Goal: Task Accomplishment & Management: Complete application form

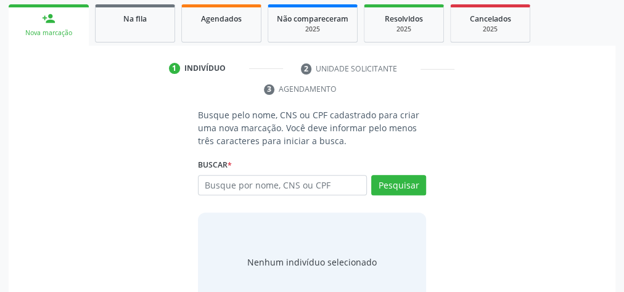
scroll to position [197, 0]
click at [310, 184] on input "text" at bounding box center [282, 185] width 169 height 21
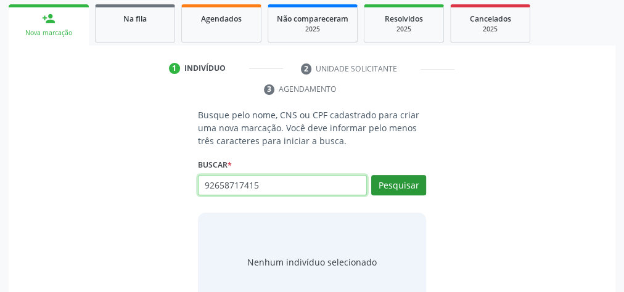
type input "92658717415"
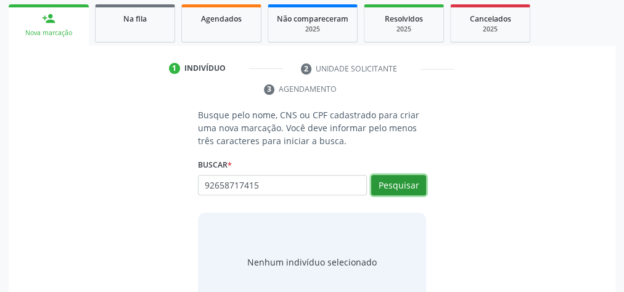
click at [387, 181] on button "Pesquisar" at bounding box center [398, 185] width 55 height 21
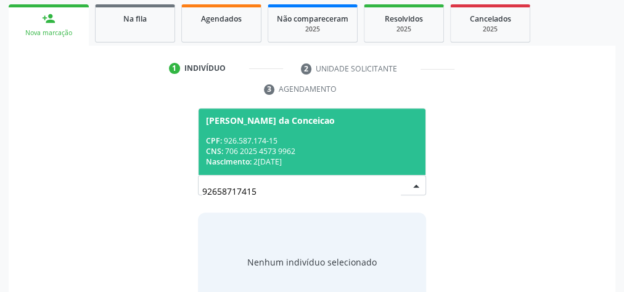
click at [353, 143] on div "CPF: 926.587.174-15" at bounding box center [312, 141] width 212 height 10
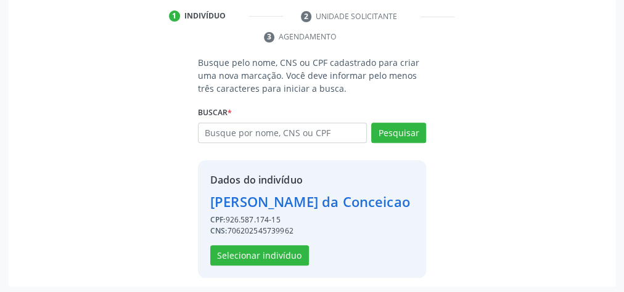
scroll to position [250, 0]
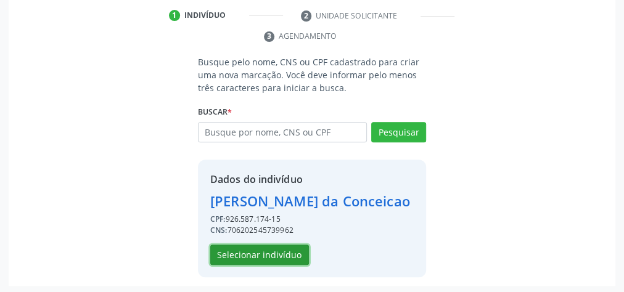
click at [294, 254] on button "Selecionar indivíduo" at bounding box center [259, 255] width 99 height 21
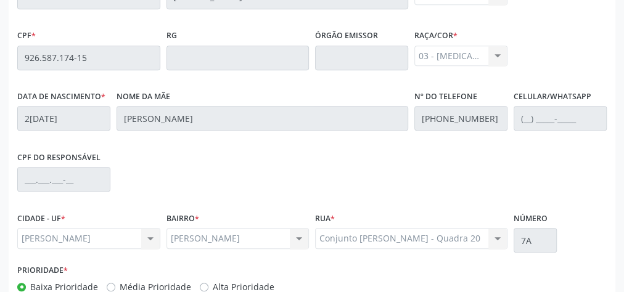
scroll to position [447, 0]
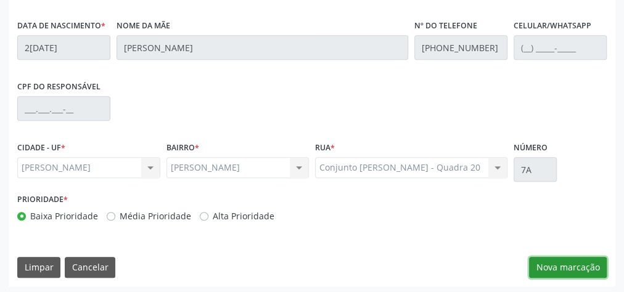
click at [587, 261] on button "Nova marcação" at bounding box center [568, 267] width 78 height 21
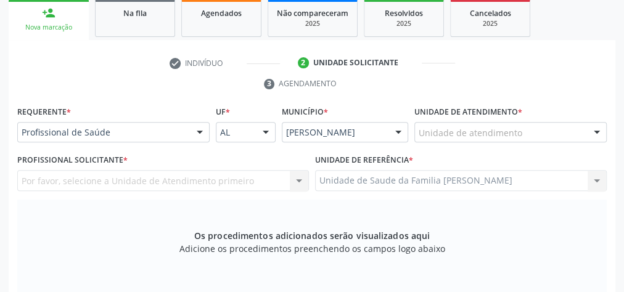
scroll to position [200, 0]
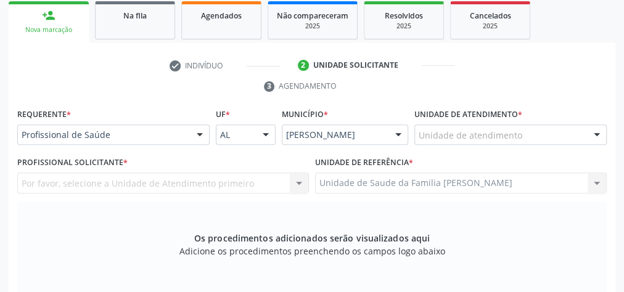
click at [570, 131] on div "Unidade de atendimento" at bounding box center [510, 135] width 192 height 21
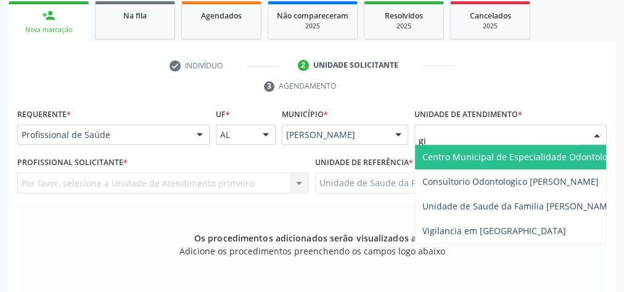
type input "gis"
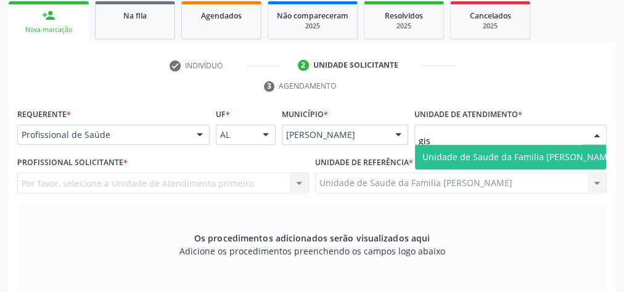
click at [558, 162] on span "Unidade de Saude da Familia [PERSON_NAME]" at bounding box center [519, 157] width 208 height 25
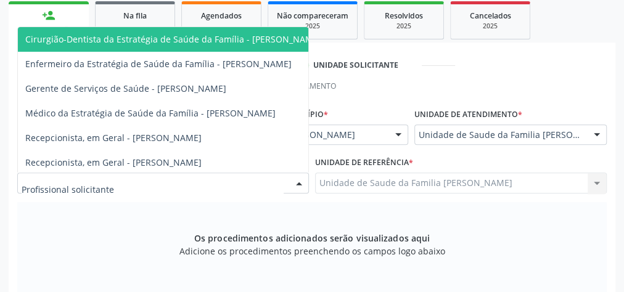
click at [297, 178] on div at bounding box center [299, 183] width 19 height 21
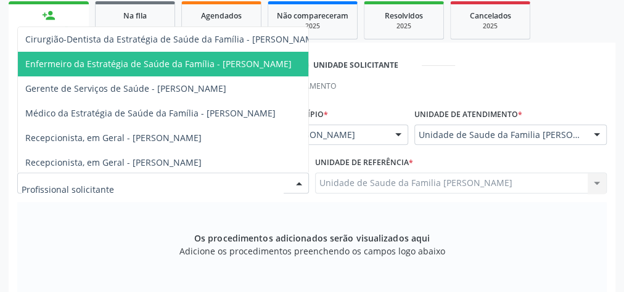
click at [239, 60] on span "Enfermeiro da Estratégia de Saúde da Família - [PERSON_NAME]" at bounding box center [158, 64] width 266 height 12
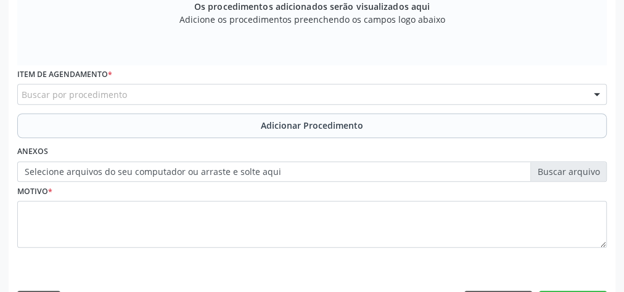
scroll to position [447, 0]
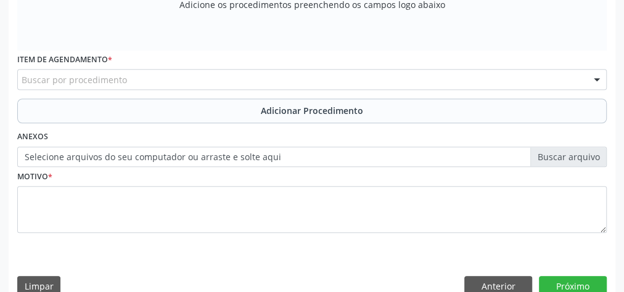
click at [518, 76] on div "Buscar por procedimento" at bounding box center [312, 79] width 590 height 21
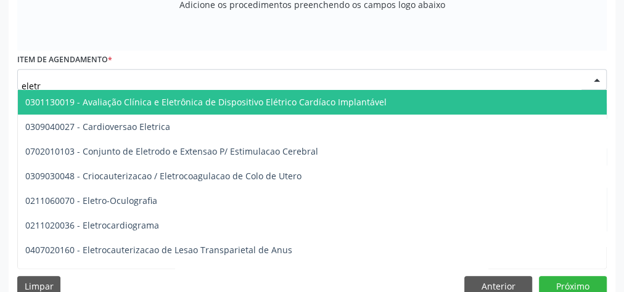
type input "eletro"
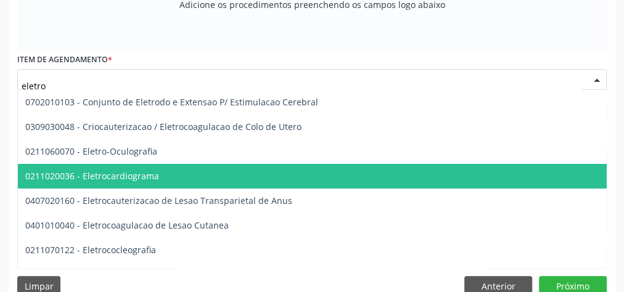
click at [131, 177] on span "0211020036 - Eletrocardiograma" at bounding box center [92, 176] width 134 height 12
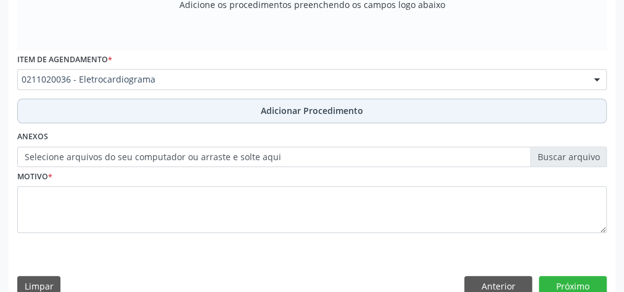
click at [321, 100] on button "Adicionar Procedimento" at bounding box center [312, 111] width 590 height 25
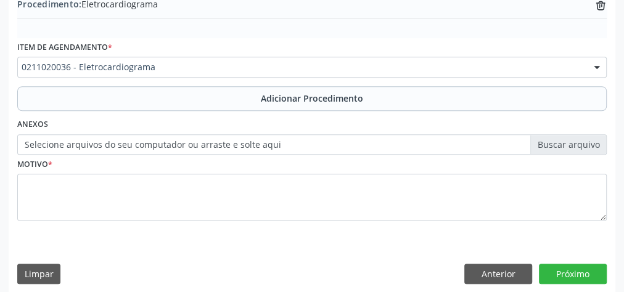
scroll to position [419, 0]
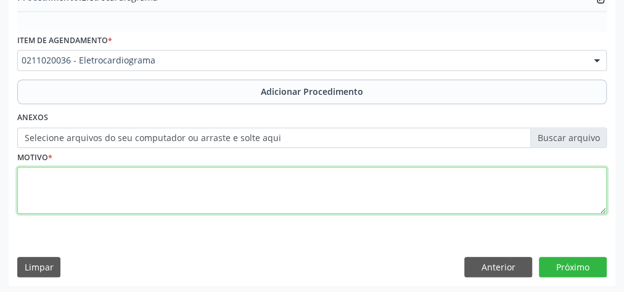
click at [265, 186] on textarea at bounding box center [312, 190] width 590 height 47
type textarea "rotina para hipertensao."
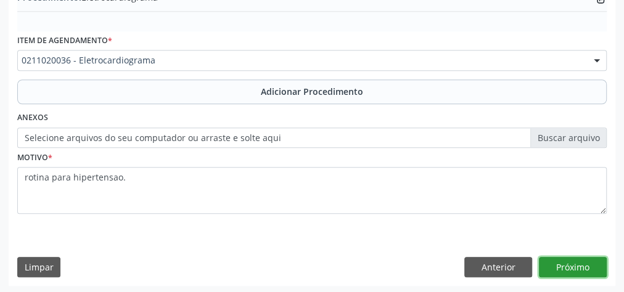
click at [561, 259] on button "Próximo" at bounding box center [573, 267] width 68 height 21
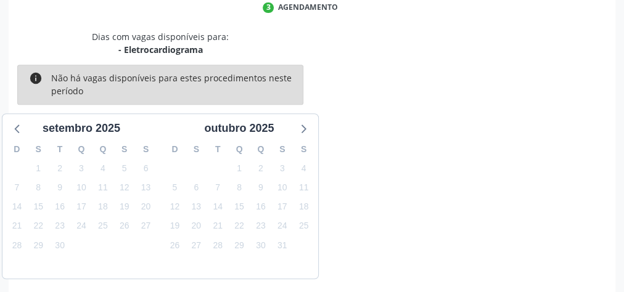
scroll to position [327, 0]
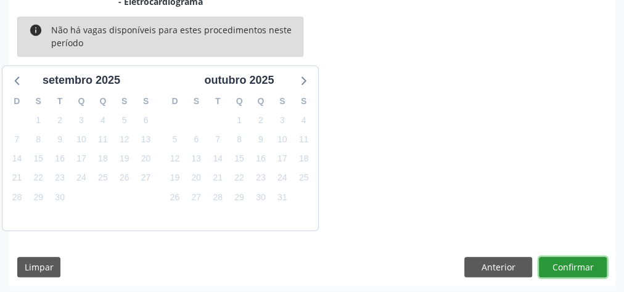
click at [561, 259] on button "Confirmar" at bounding box center [573, 267] width 68 height 21
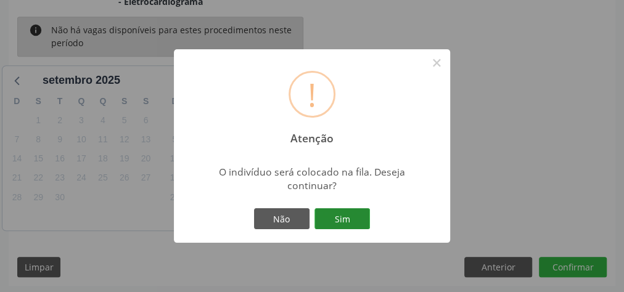
click at [343, 216] on button "Sim" at bounding box center [343, 218] width 56 height 21
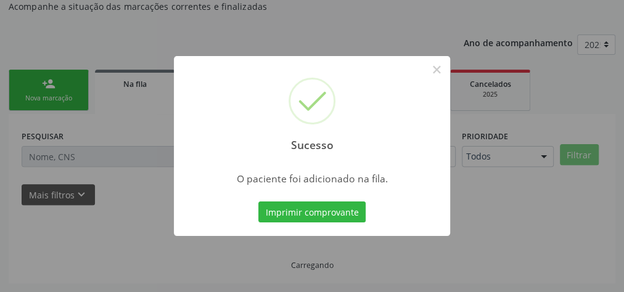
scroll to position [131, 0]
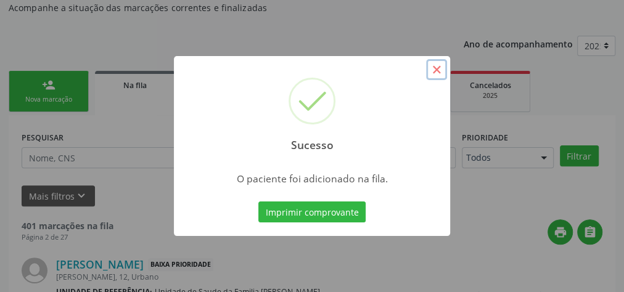
click at [433, 72] on button "×" at bounding box center [436, 69] width 21 height 21
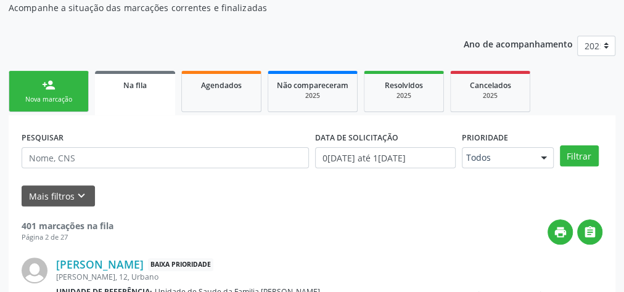
click at [61, 88] on link "person_add Nova marcação" at bounding box center [49, 91] width 80 height 41
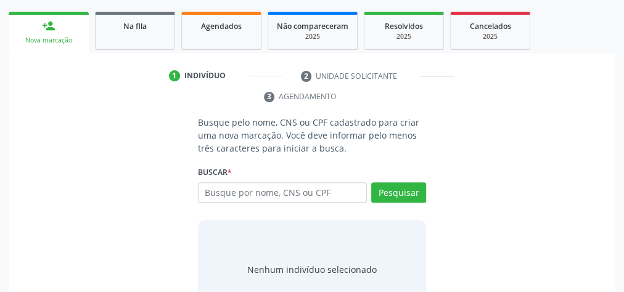
scroll to position [232, 0]
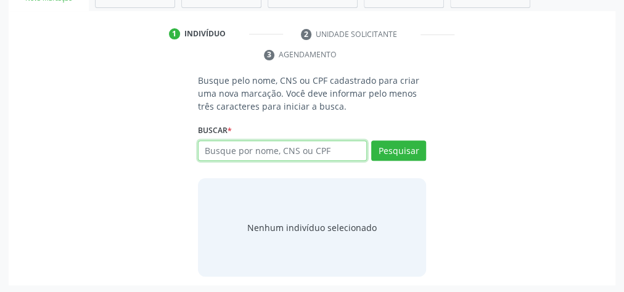
click at [318, 150] on input "text" at bounding box center [282, 151] width 169 height 21
type input "n"
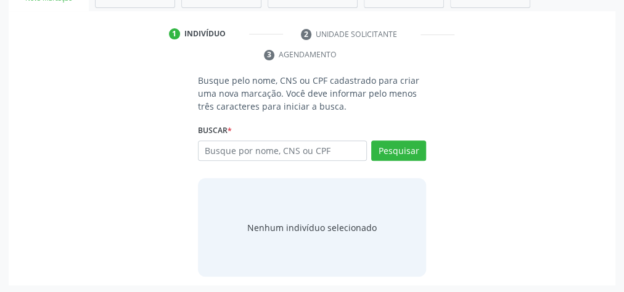
drag, startPoint x: 302, startPoint y: 161, endPoint x: 596, endPoint y: 102, distance: 299.9
click at [596, 102] on div "Busque pelo nome, CNS ou CPF cadastrado para criar uma nova marcação. Você deve…" at bounding box center [312, 175] width 590 height 203
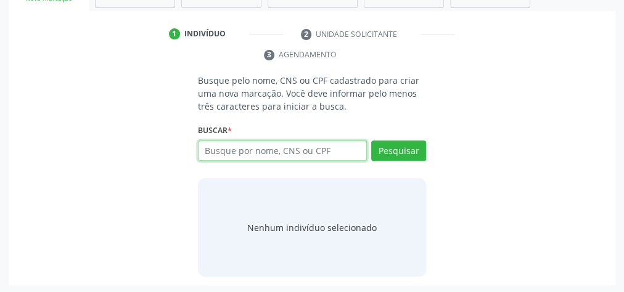
click at [261, 151] on input "text" at bounding box center [282, 151] width 169 height 21
type input "06954326488"
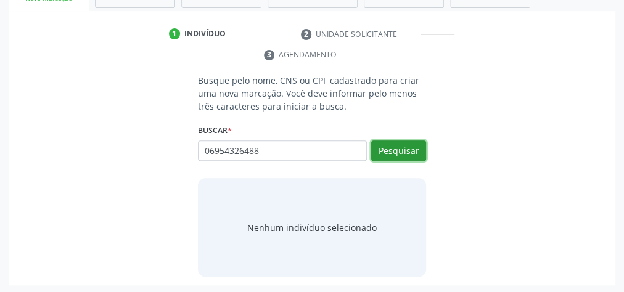
click at [405, 151] on button "Pesquisar" at bounding box center [398, 151] width 55 height 21
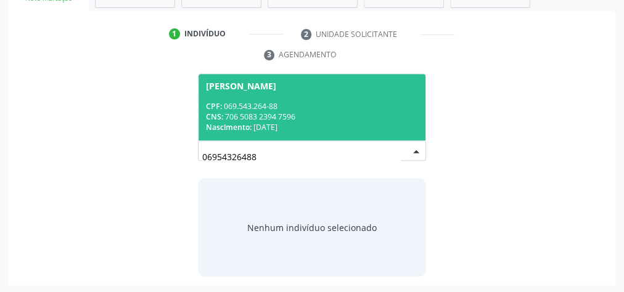
click at [258, 96] on span "[PERSON_NAME] CPF: 069.543.264-88 CNS: 706 5083 2394 7596 Nascimento: [DATE]" at bounding box center [312, 107] width 227 height 66
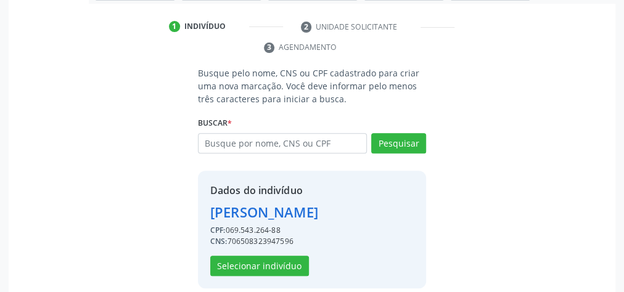
scroll to position [250, 0]
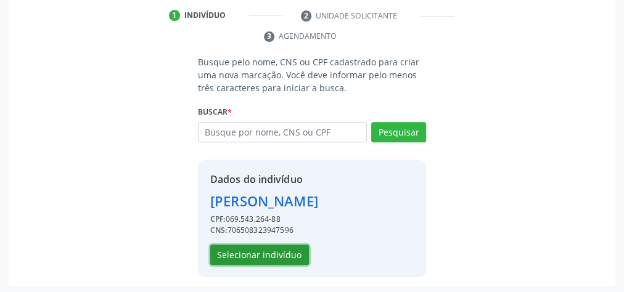
click at [274, 251] on button "Selecionar indivíduo" at bounding box center [259, 255] width 99 height 21
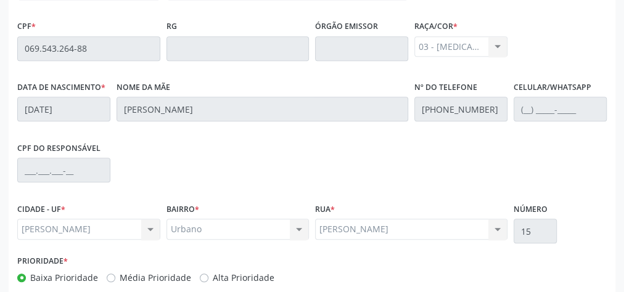
scroll to position [447, 0]
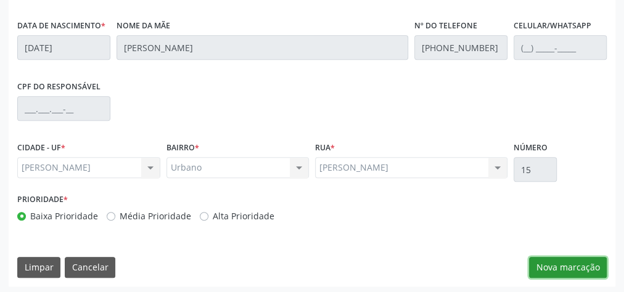
click at [570, 263] on button "Nova marcação" at bounding box center [568, 267] width 78 height 21
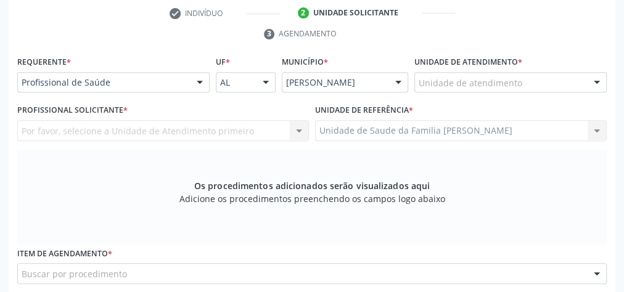
scroll to position [151, 0]
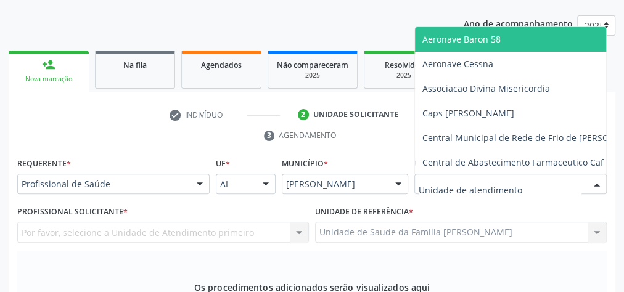
click at [532, 184] on div at bounding box center [510, 184] width 192 height 21
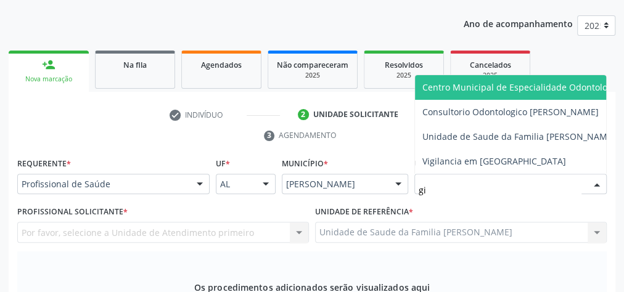
type input "gis"
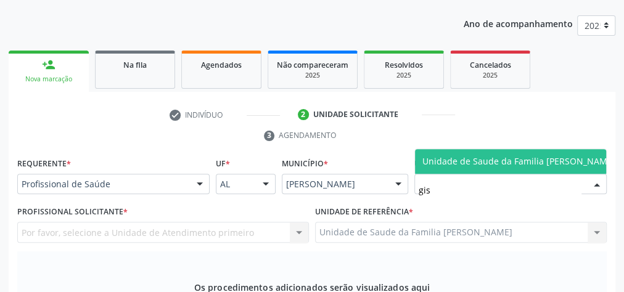
click at [517, 155] on span "Unidade de Saude da Familia [PERSON_NAME]" at bounding box center [518, 161] width 193 height 12
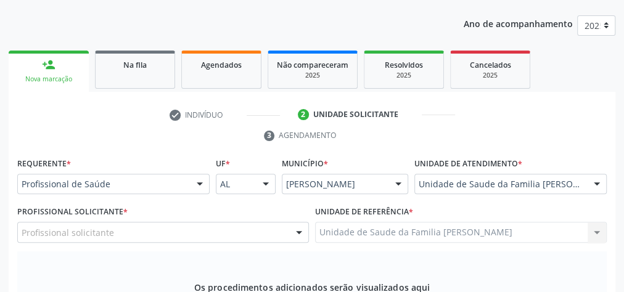
click at [300, 233] on div at bounding box center [299, 233] width 19 height 21
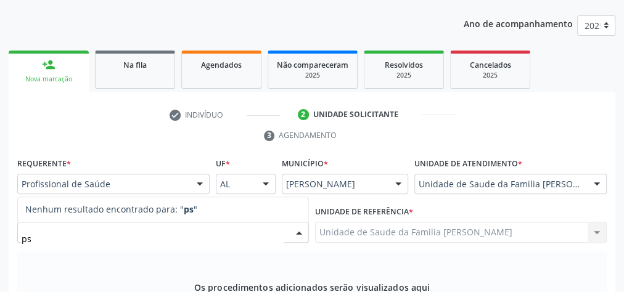
type input "p"
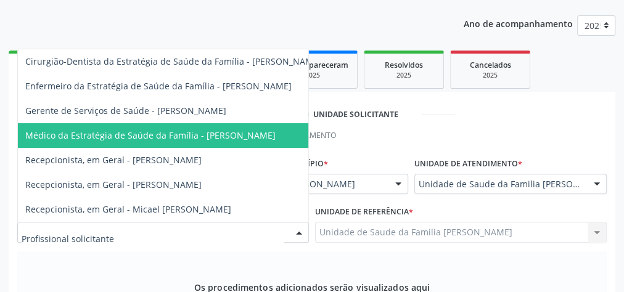
click at [250, 130] on span "Médico da Estratégia de Saúde da Família - [PERSON_NAME]" at bounding box center [150, 136] width 250 height 12
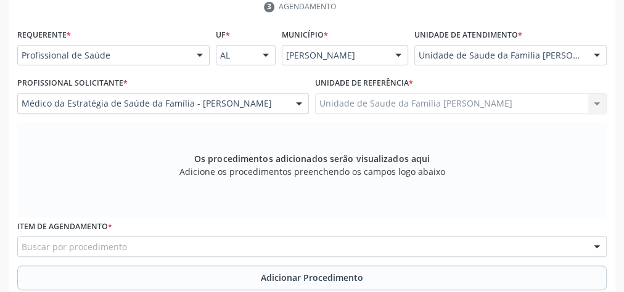
scroll to position [299, 0]
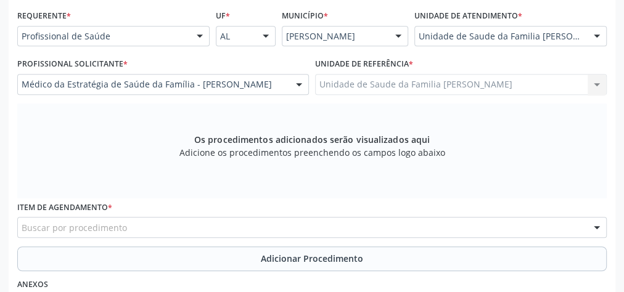
click at [231, 223] on div "Buscar por procedimento" at bounding box center [312, 227] width 590 height 21
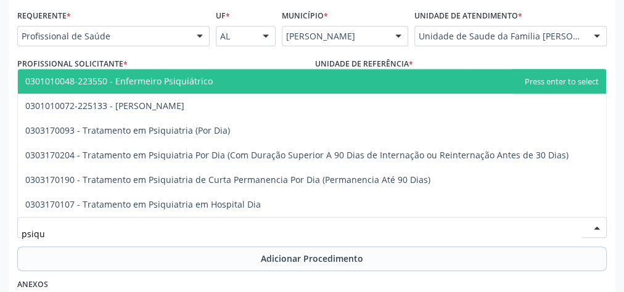
type input "psiqui"
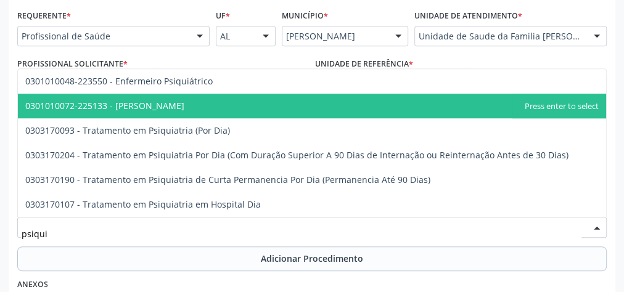
click at [160, 109] on span "0301010072-225133 - [PERSON_NAME]" at bounding box center [104, 106] width 159 height 12
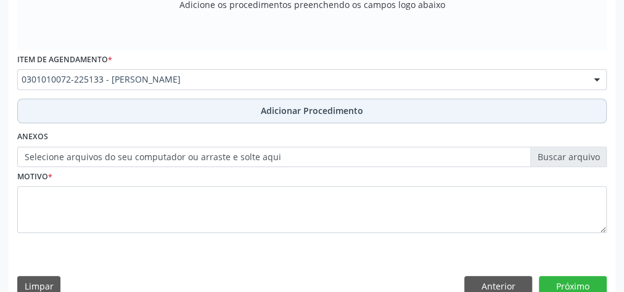
click at [324, 104] on span "Adicionar Procedimento" at bounding box center [312, 110] width 102 height 13
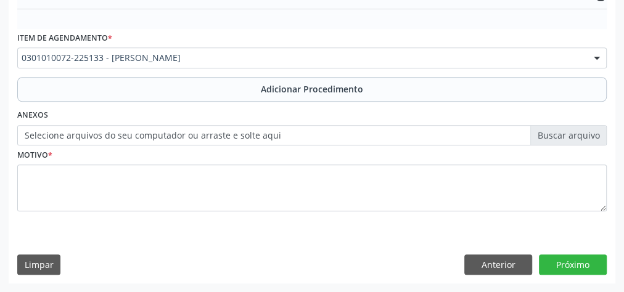
scroll to position [400, 0]
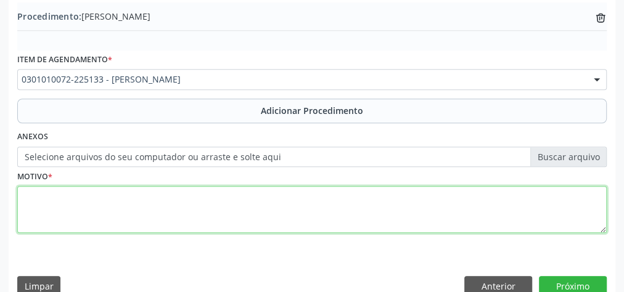
click at [212, 210] on textarea at bounding box center [312, 209] width 590 height 47
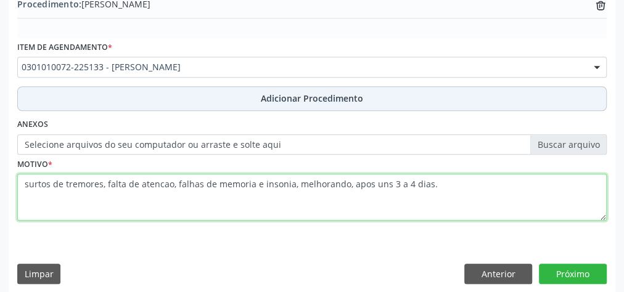
scroll to position [419, 0]
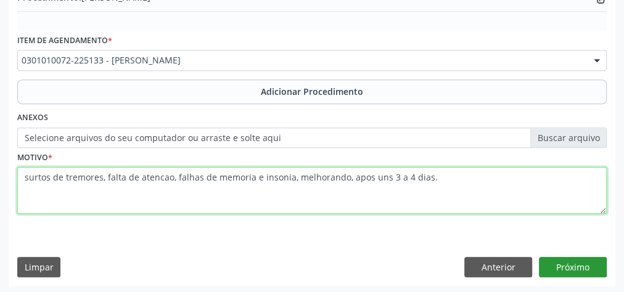
type textarea "surtos de tremores, falta de atencao, falhas de memoria e insonia, melhorando, …"
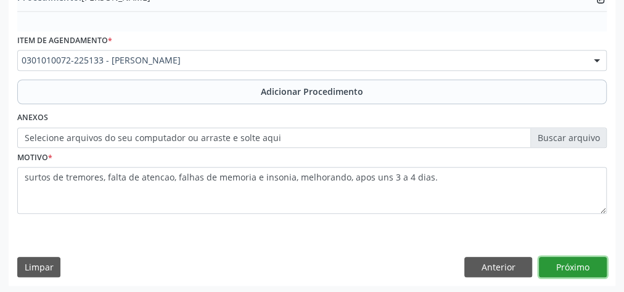
click at [583, 263] on button "Próximo" at bounding box center [573, 267] width 68 height 21
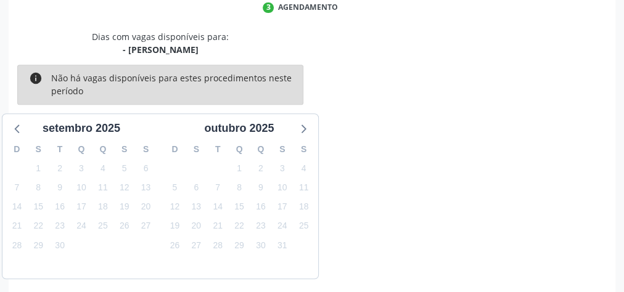
scroll to position [327, 0]
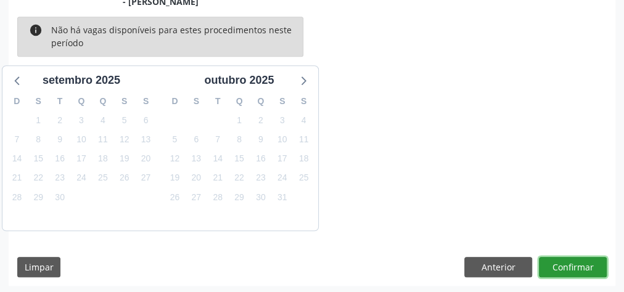
click at [582, 265] on button "Confirmar" at bounding box center [573, 267] width 68 height 21
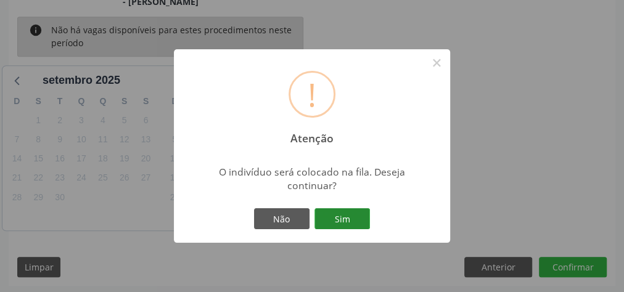
click at [357, 218] on button "Sim" at bounding box center [343, 218] width 56 height 21
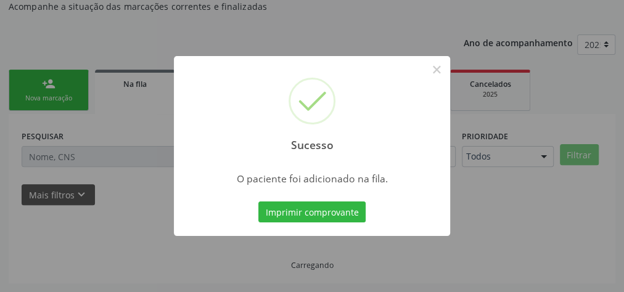
scroll to position [131, 0]
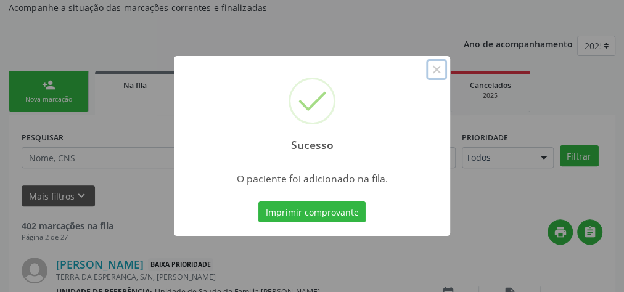
click at [444, 67] on button "×" at bounding box center [436, 69] width 21 height 21
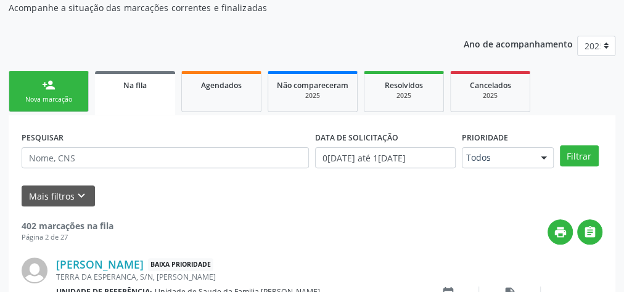
click at [54, 88] on div "person_add" at bounding box center [49, 85] width 14 height 14
